Goal: Navigation & Orientation: Understand site structure

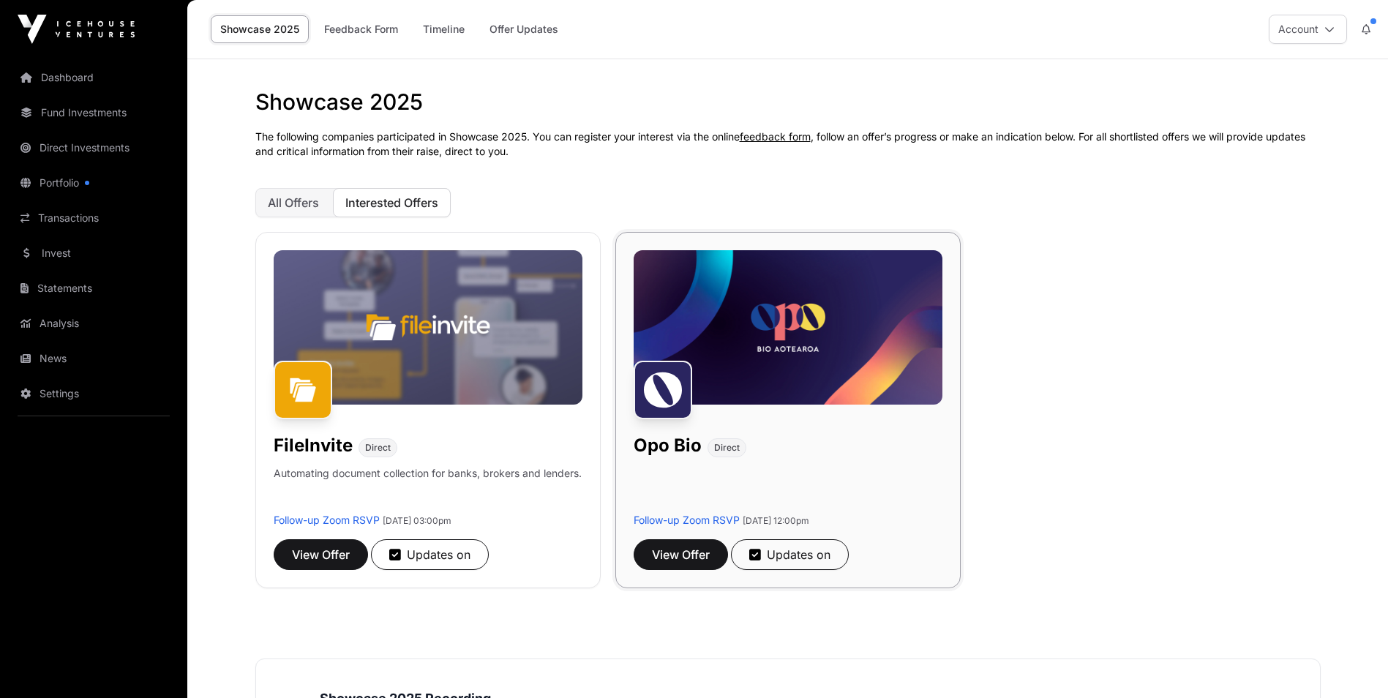
click at [820, 321] on img at bounding box center [787, 327] width 309 height 154
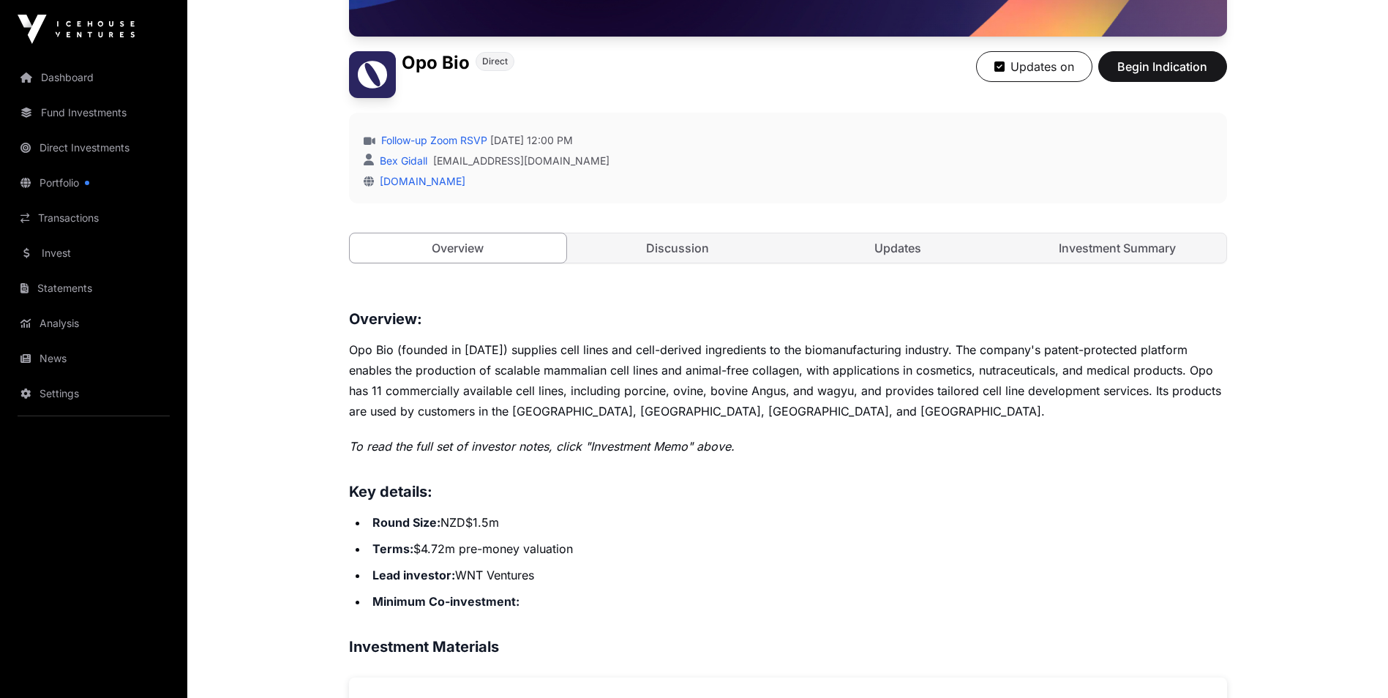
scroll to position [439, 0]
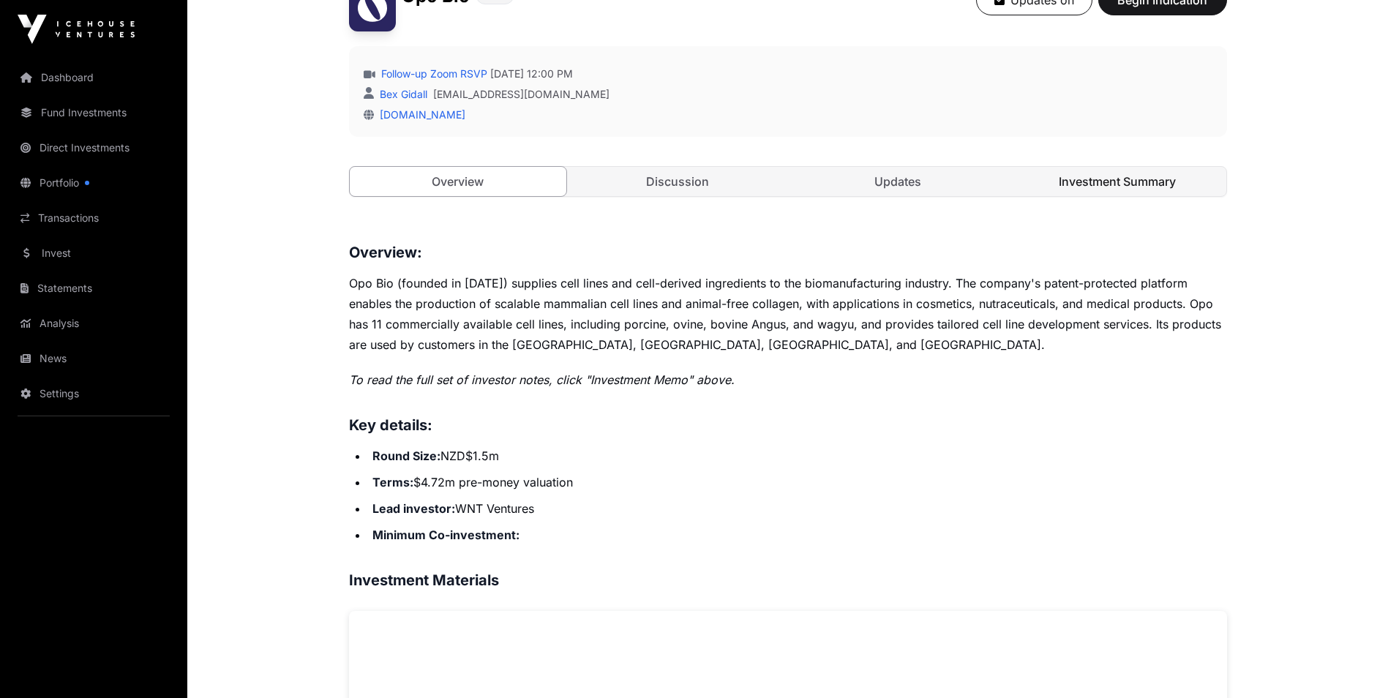
click at [1126, 185] on link "Investment Summary" at bounding box center [1117, 181] width 217 height 29
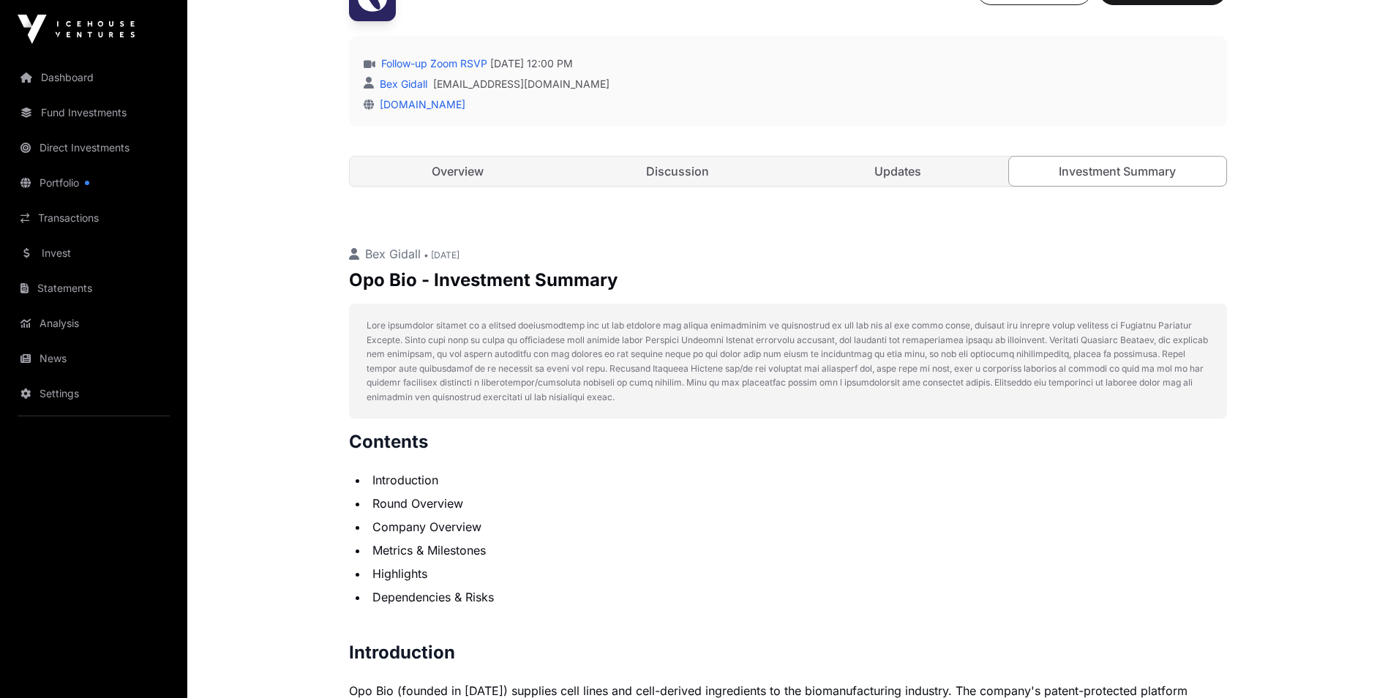
scroll to position [218, 0]
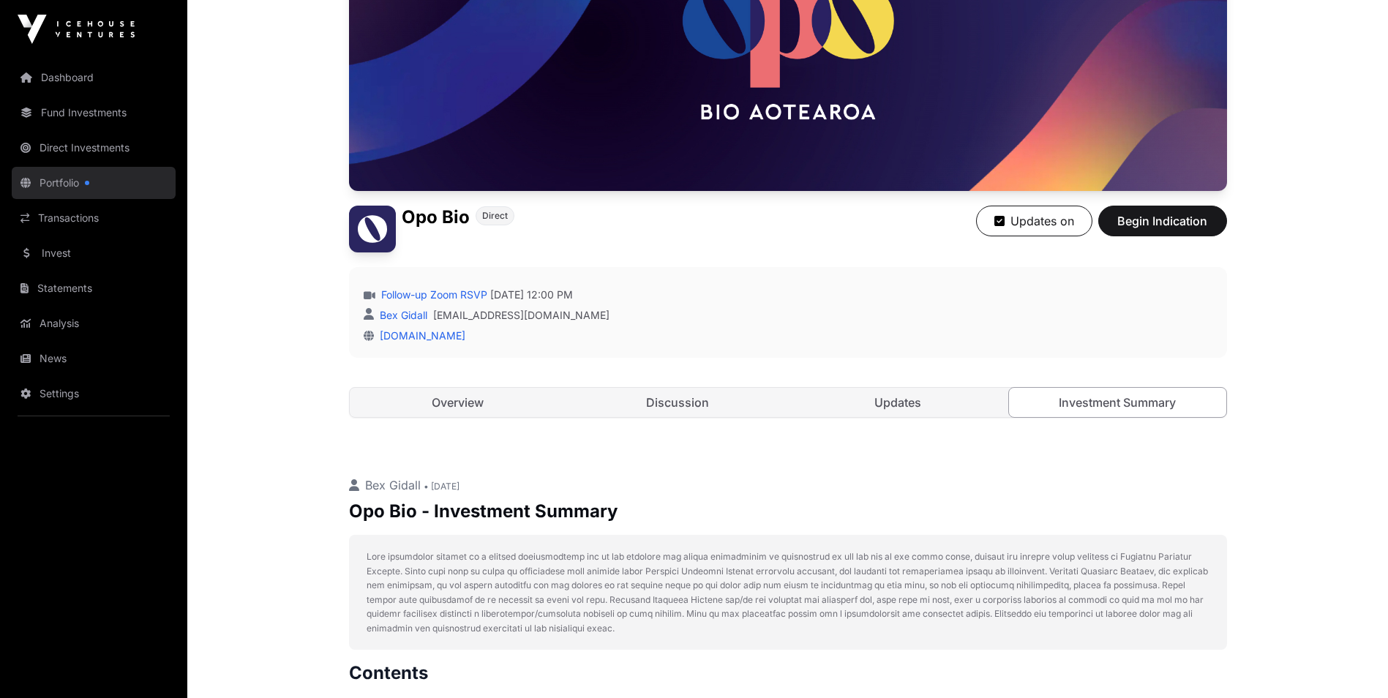
click at [69, 183] on link "Portfolio" at bounding box center [94, 183] width 164 height 32
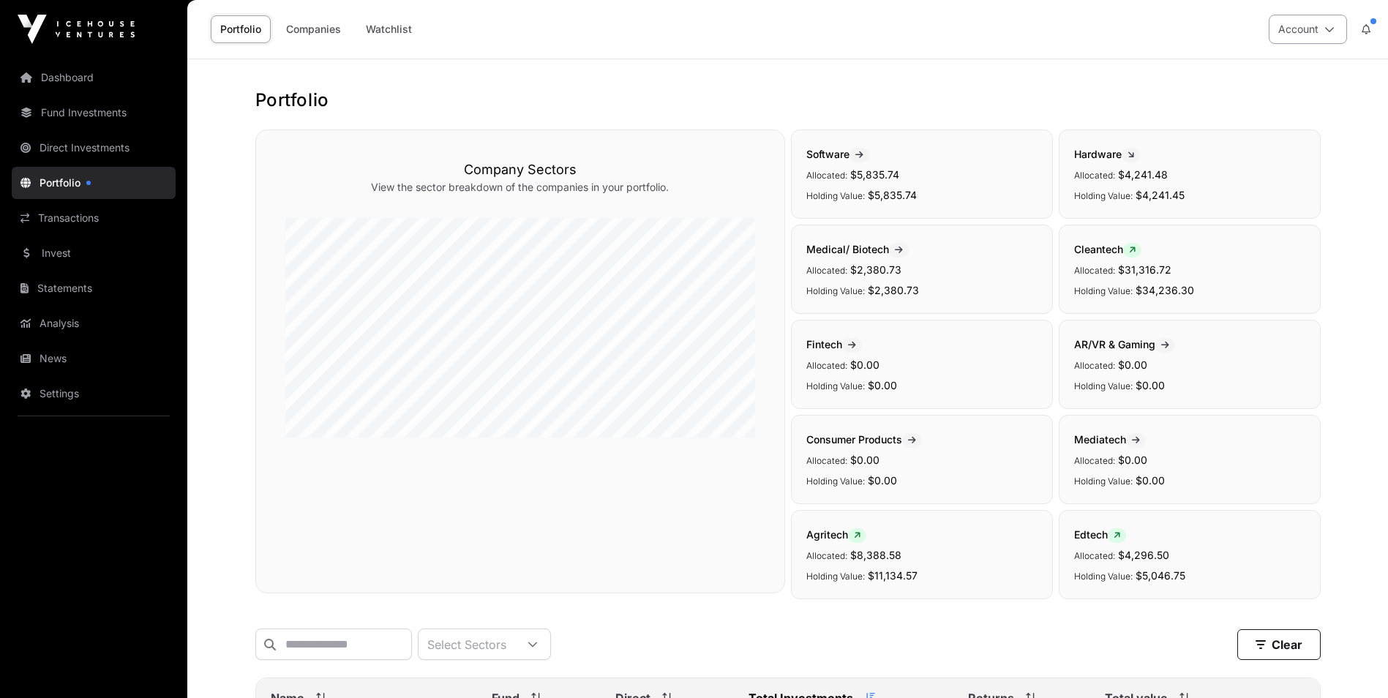
click at [1331, 27] on icon at bounding box center [1329, 29] width 10 height 10
click at [89, 71] on link "Dashboard" at bounding box center [94, 77] width 164 height 32
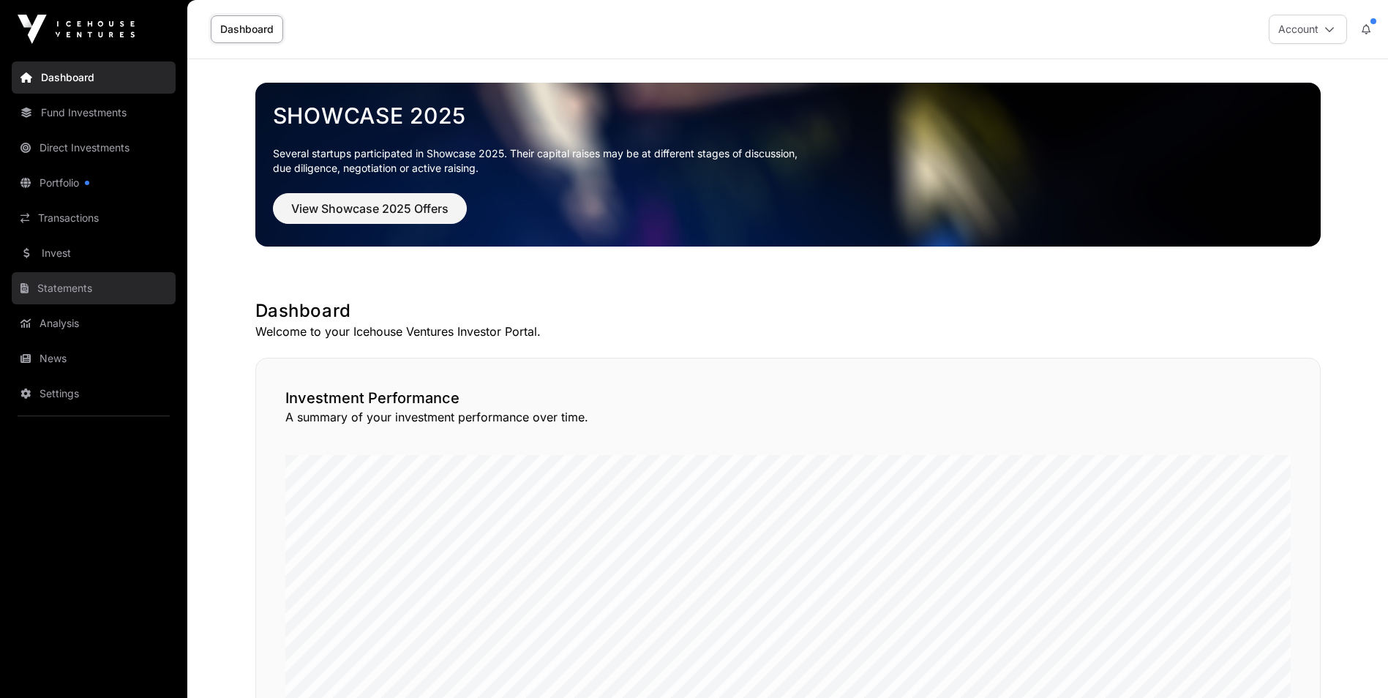
click at [68, 290] on link "Statements" at bounding box center [94, 288] width 164 height 32
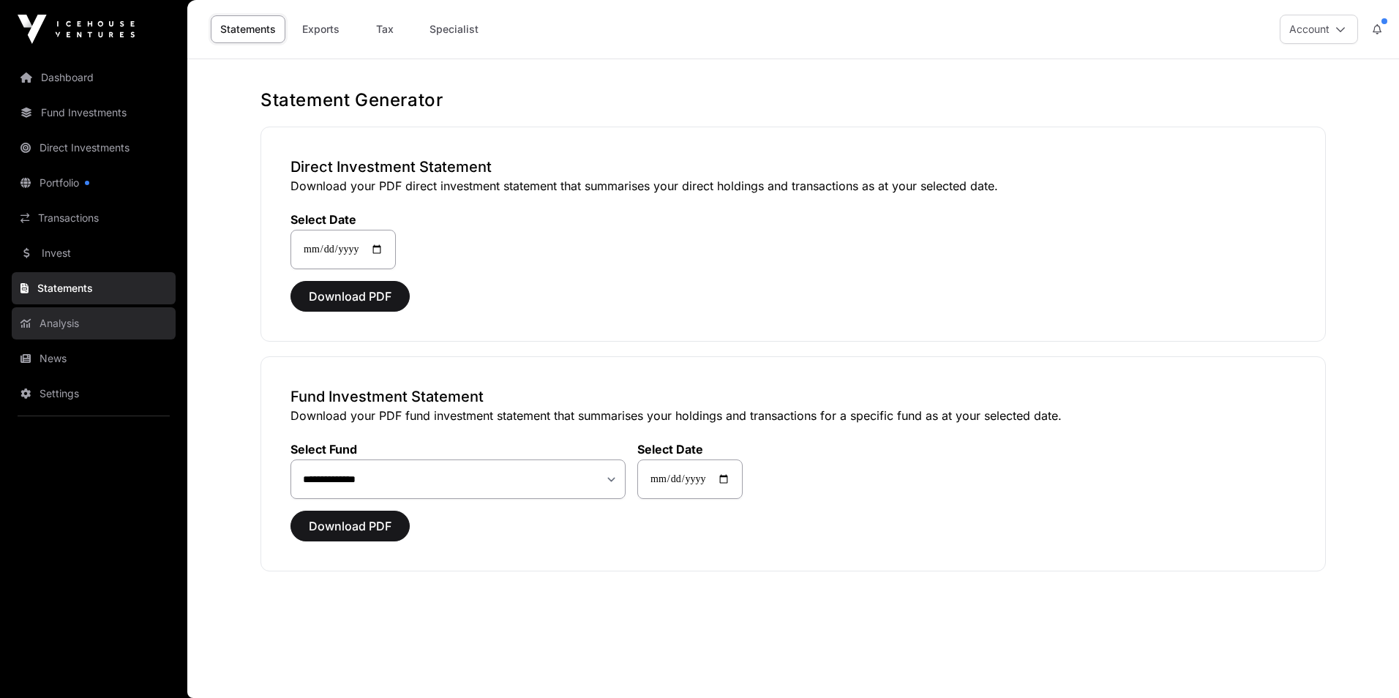
click at [59, 326] on link "Analysis" at bounding box center [94, 323] width 164 height 32
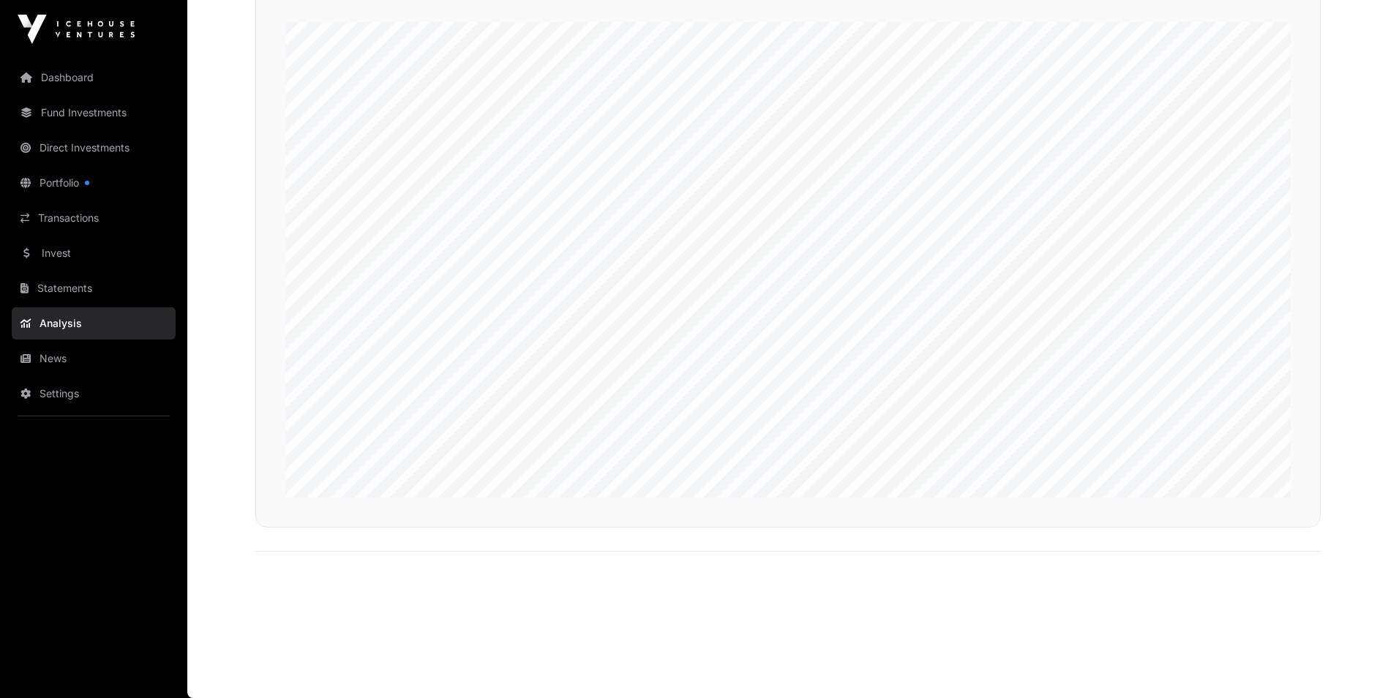
scroll to position [3142, 0]
